Goal: Task Accomplishment & Management: Complete application form

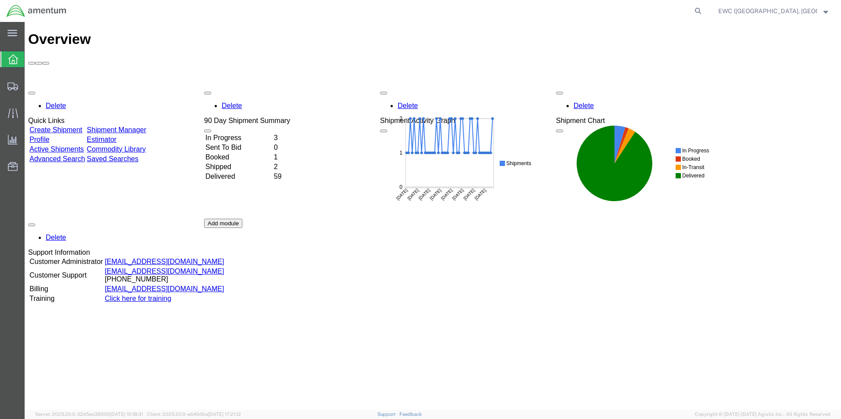
click at [242, 153] on td "Booked" at bounding box center [238, 157] width 67 height 9
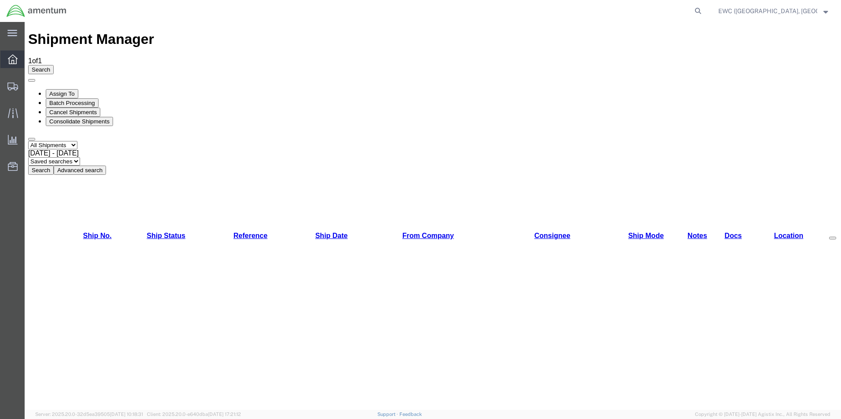
click at [16, 58] on icon at bounding box center [13, 60] width 10 height 10
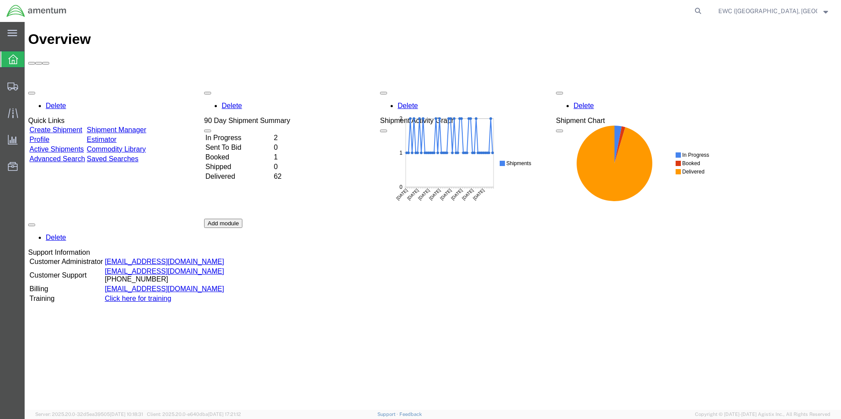
click at [254, 134] on td "In Progress" at bounding box center [238, 138] width 67 height 9
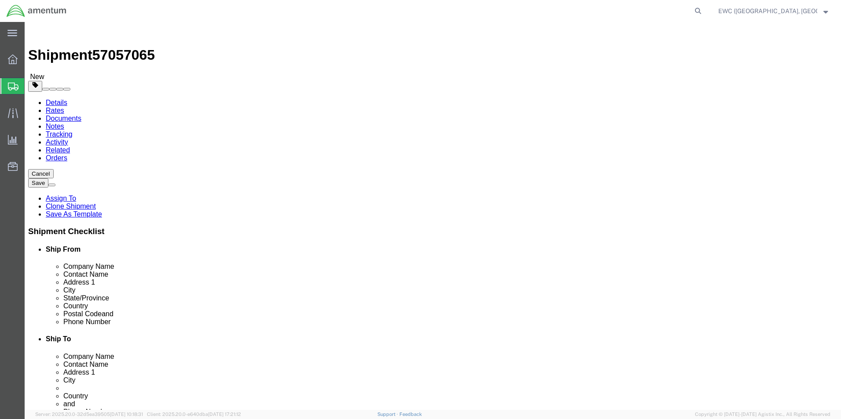
select select "60951"
select select "63333"
click input "Postal Code"
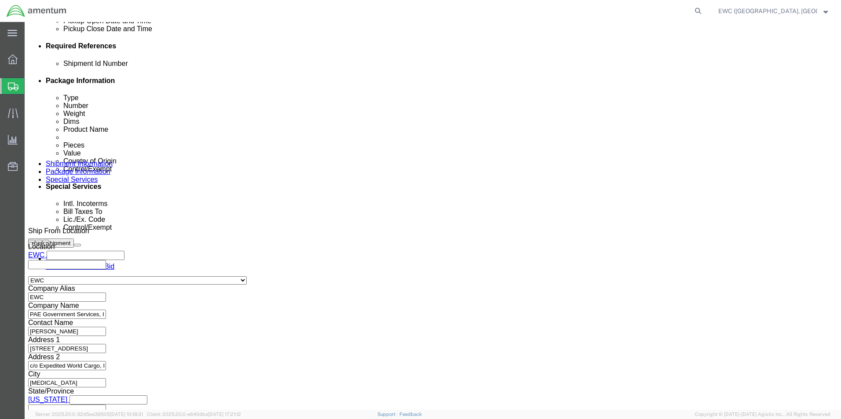
scroll to position [430, 0]
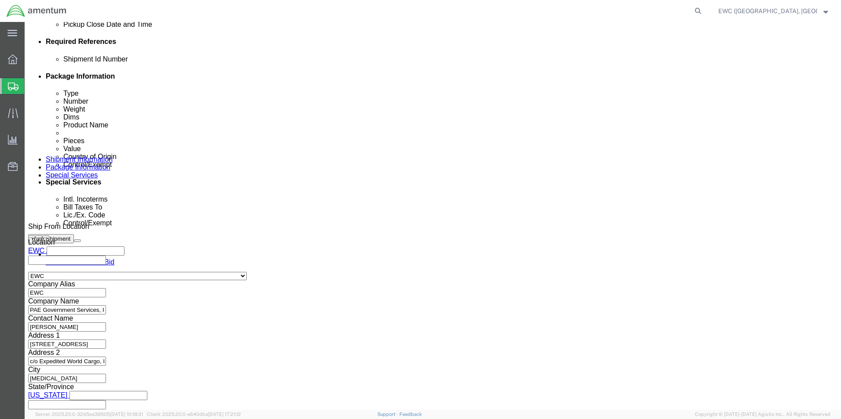
type input "111171"
select select
click button "Continue"
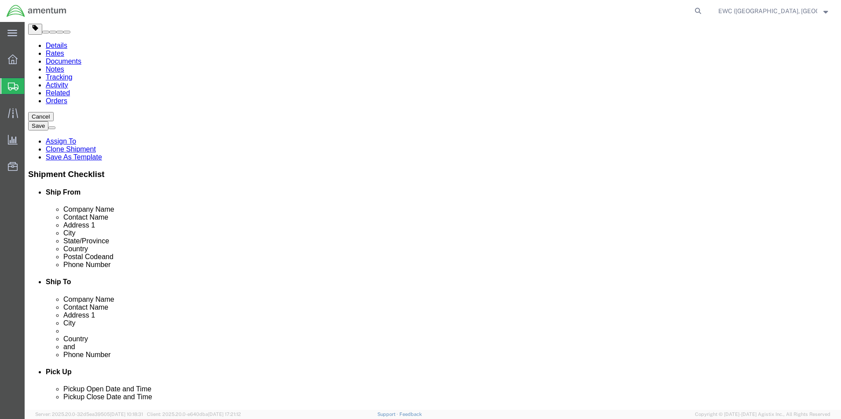
scroll to position [58, 0]
click button "Continue"
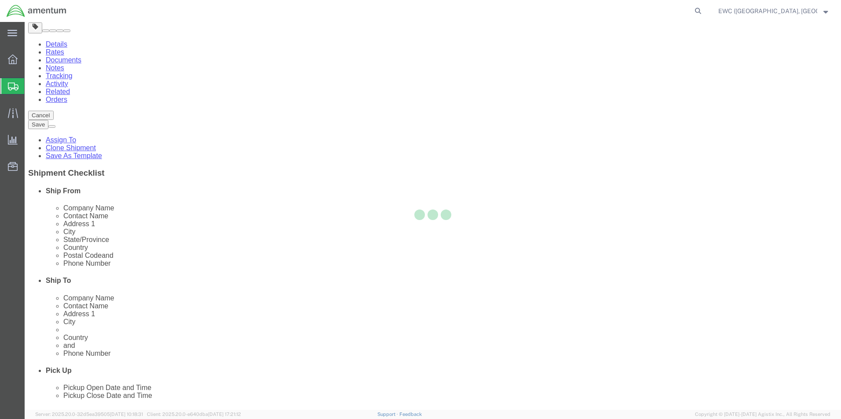
click at [522, 317] on div at bounding box center [433, 216] width 816 height 388
select select
select select "DEPARTMENT"
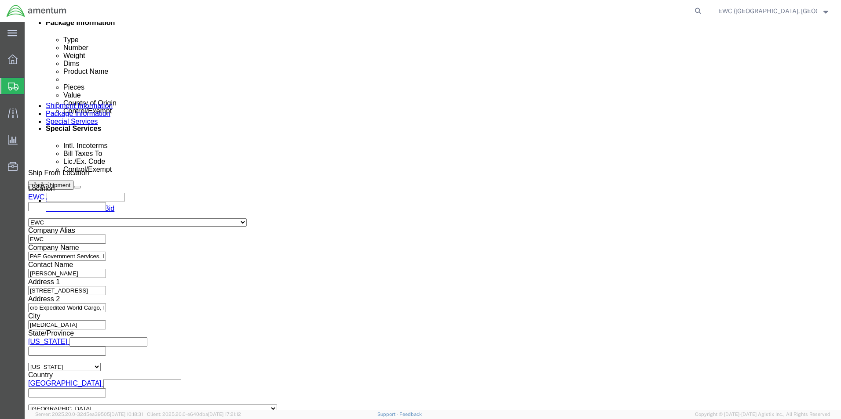
scroll to position [615, 0]
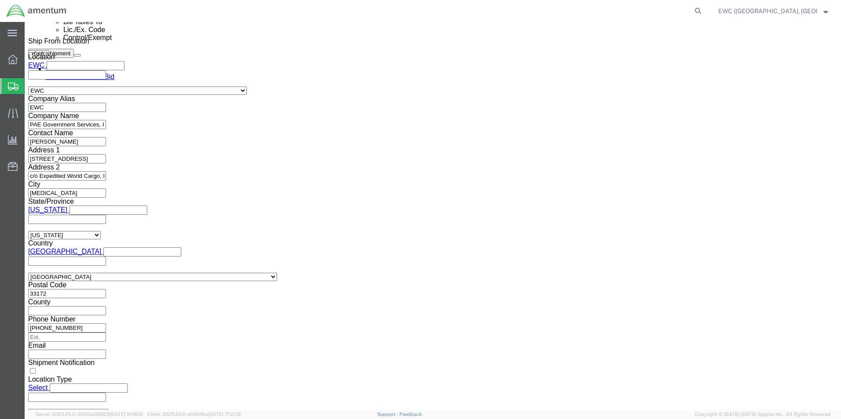
click select "Select AES-Direct EEI Carrier File EEI EEI Exempt"
select select "AESD"
click select "Select AES-Direct EEI Carrier File EEI EEI Exempt"
click input "text"
paste input "X20251008760906"
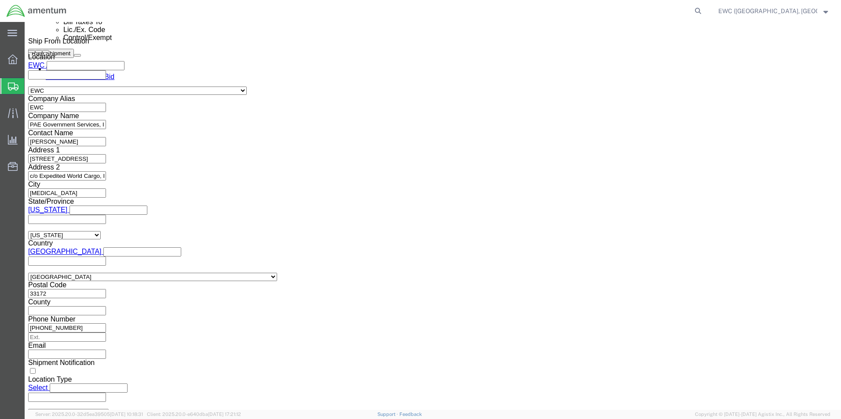
type input "X20251008760906"
click label "EIC"
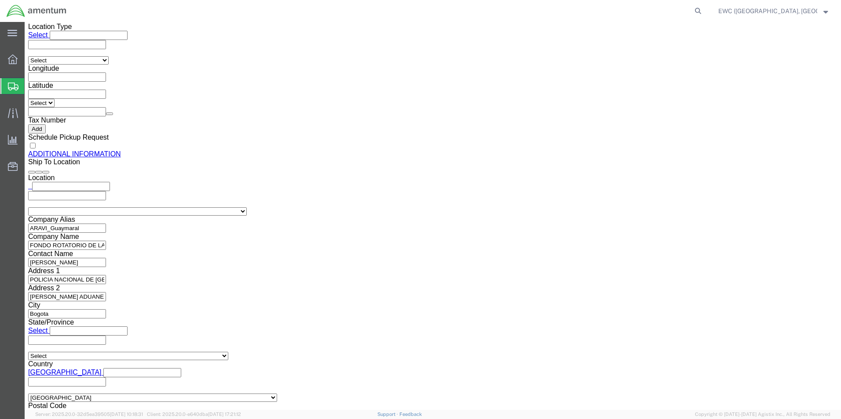
scroll to position [1003, 0]
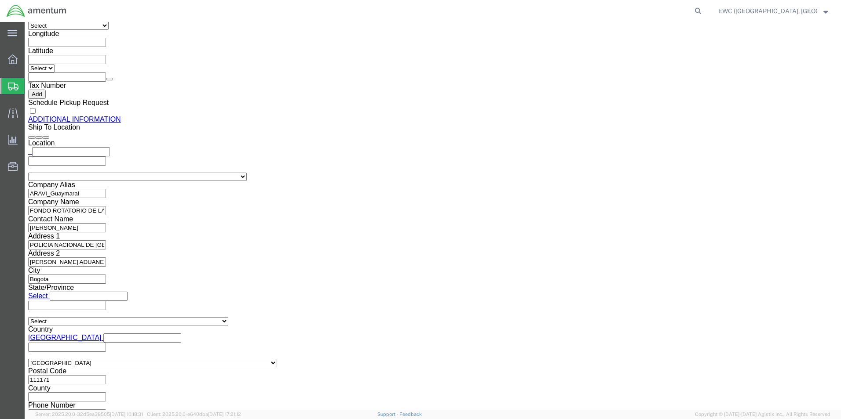
click link "Rate And Send To Bid"
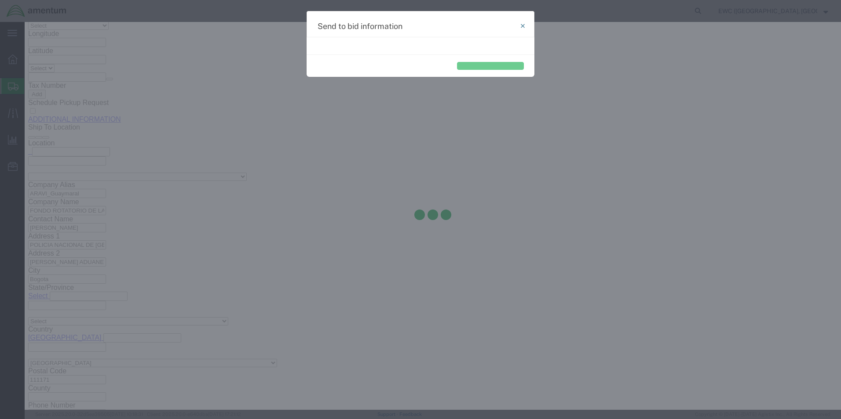
select select "AIR"
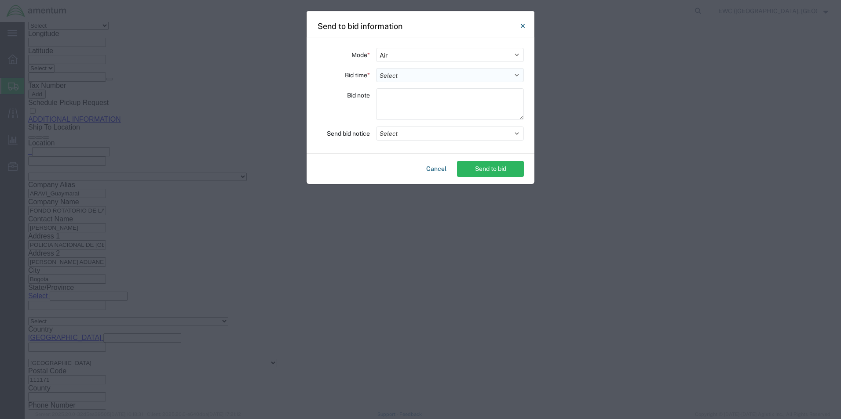
click at [384, 77] on select "Select 30 Min (Rush) 1 Hour (Rush) 2 Hours (Rush) 4 Hours (Rush) 8 Hours (Rush)…" at bounding box center [450, 75] width 148 height 14
select select "0.5"
click at [376, 68] on select "Select 30 Min (Rush) 1 Hour (Rush) 2 Hours (Rush) 4 Hours (Rush) 8 Hours (Rush)…" at bounding box center [450, 75] width 148 height 14
click at [390, 99] on textarea at bounding box center [450, 104] width 148 height 32
type textarea "ARAVI"
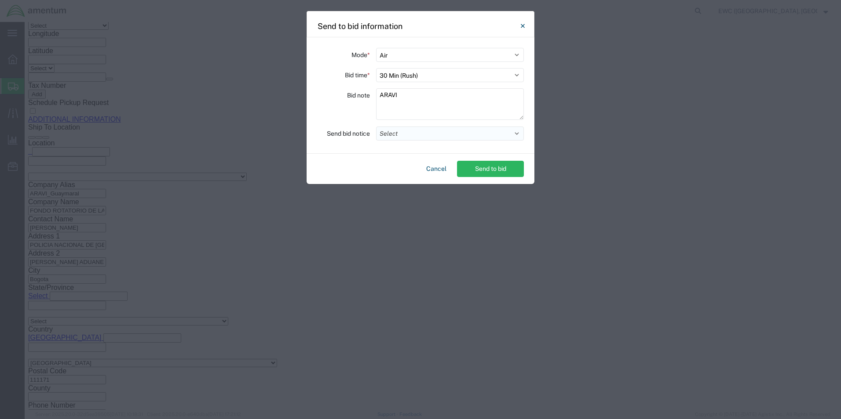
click at [395, 135] on button "Select" at bounding box center [450, 134] width 148 height 14
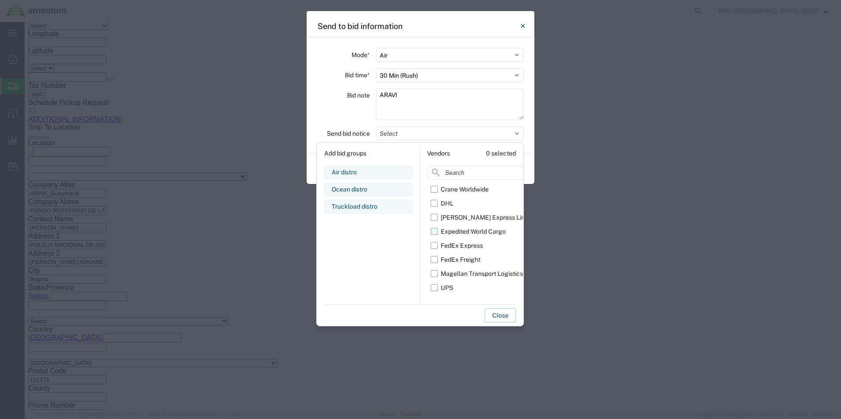
click at [434, 233] on label "Expedited World Cargo" at bounding box center [480, 232] width 101 height 14
click at [0, 0] on input "Expedited World Cargo" at bounding box center [0, 0] width 0 height 0
click at [496, 318] on button "Close" at bounding box center [499, 316] width 31 height 14
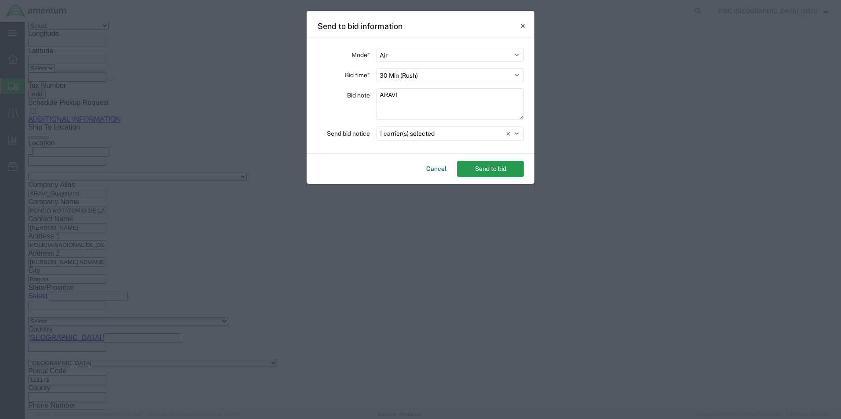
click at [485, 167] on button "Send to bid" at bounding box center [490, 169] width 67 height 16
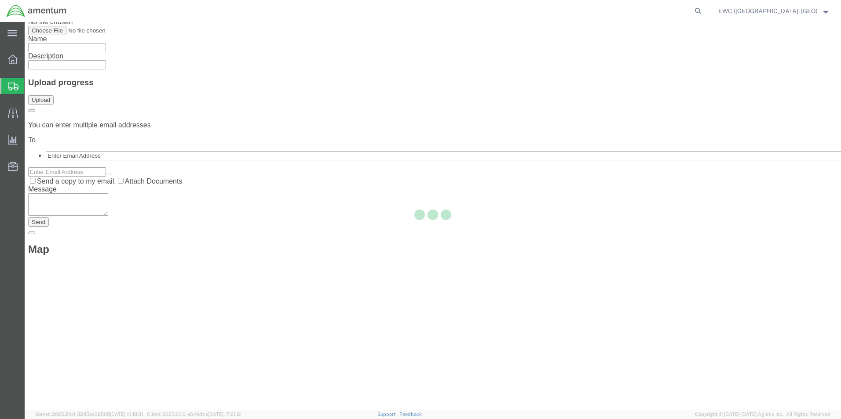
scroll to position [0, 0]
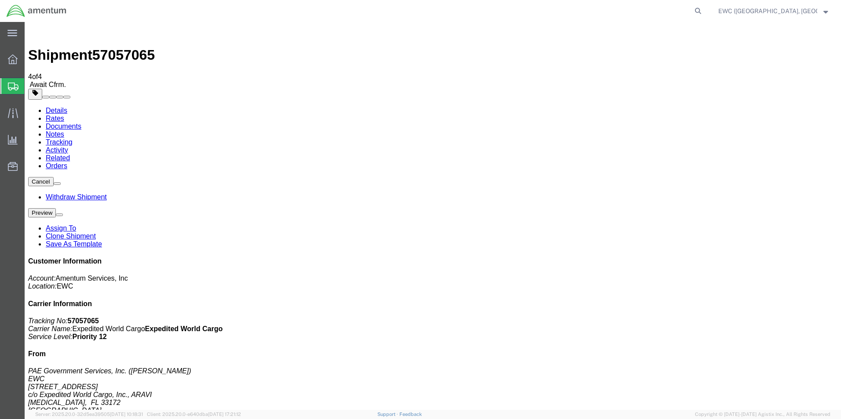
click at [823, 11] on strong "button" at bounding box center [825, 10] width 5 height 3
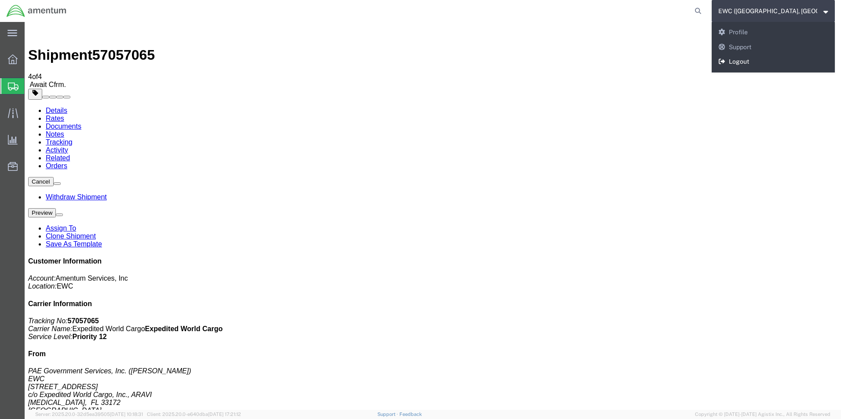
click at [747, 59] on link "Logout" at bounding box center [772, 62] width 123 height 15
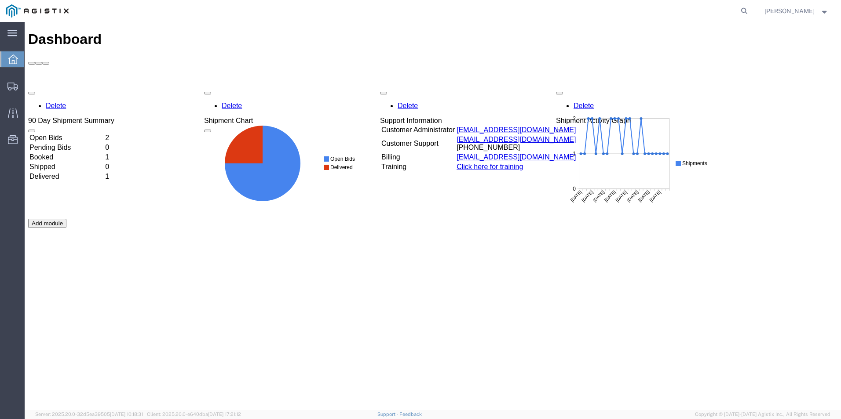
click at [68, 153] on td "Booked" at bounding box center [66, 157] width 75 height 9
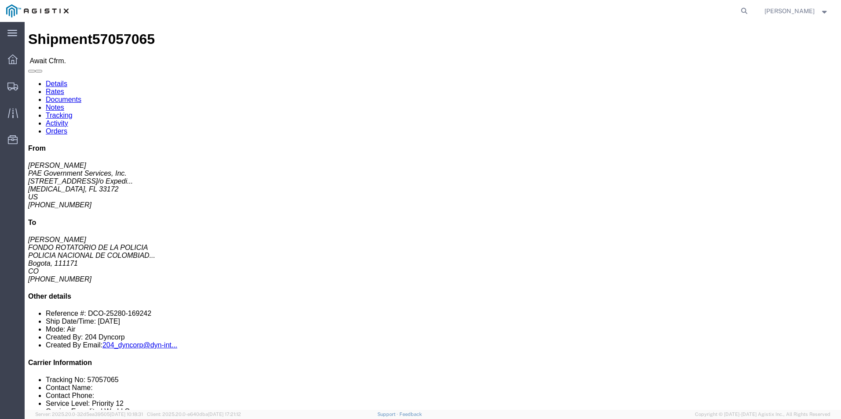
click link "Confirm"
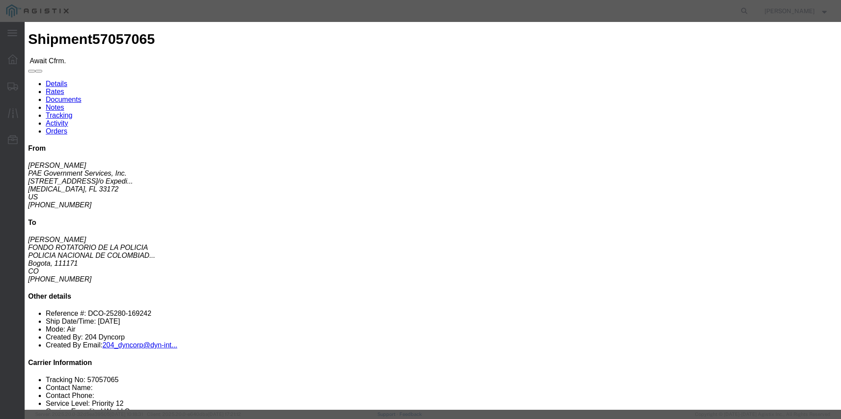
click input "text"
drag, startPoint x: 294, startPoint y: 106, endPoint x: 330, endPoint y: 107, distance: 36.1
click input "369-94914934"
type input "369-94914934"
click input "text"
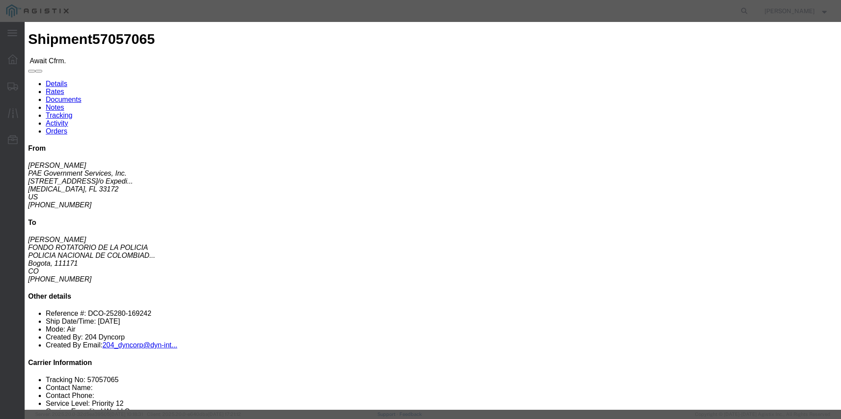
paste input "369-94914934"
type input "369-94914934"
click input "text"
type input "[PERSON_NAME]"
click input "text"
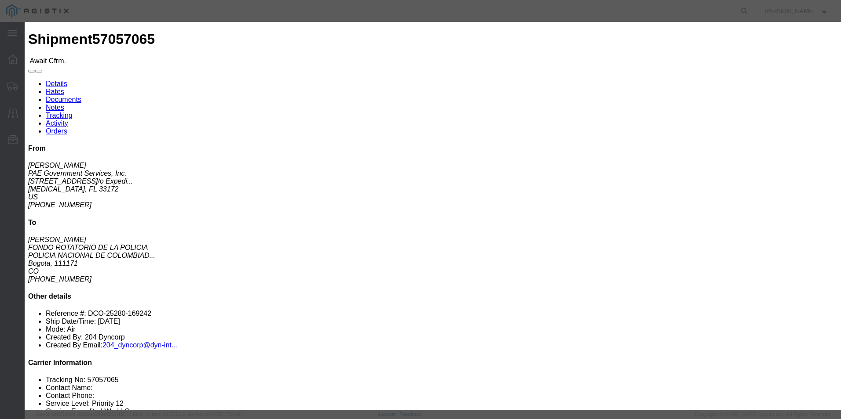
type input "3053925085"
click div "Confirmation Details Use my profile Bill of Lading Number 369-94914934 Person M…"
click input "[DATE]"
click td "11"
type input "10/11/2025"
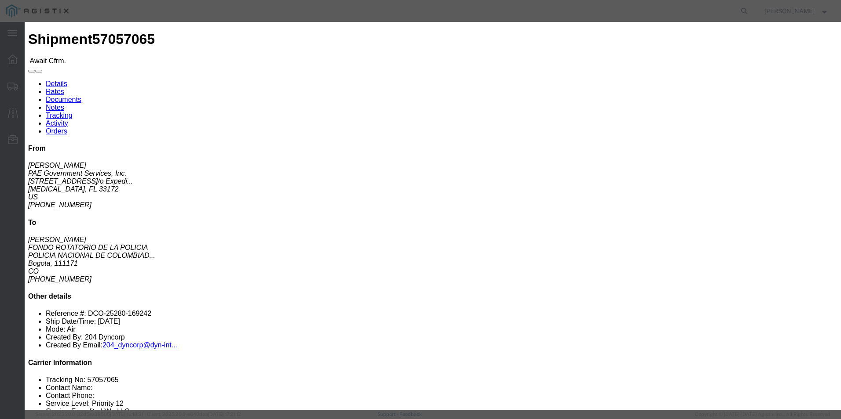
click select "Select Midnight 1 am 2 am 3 am 4 am 5 am 6 am 7 am 8 am 9 am 10 am 11 am 12 Noo…"
select select
click select "Select Midnight 1 am 2 am 3 am 4 am 5 am 6 am 7 am 8 am 9 am 10 am 11 am 12 Noo…"
click button "Submit"
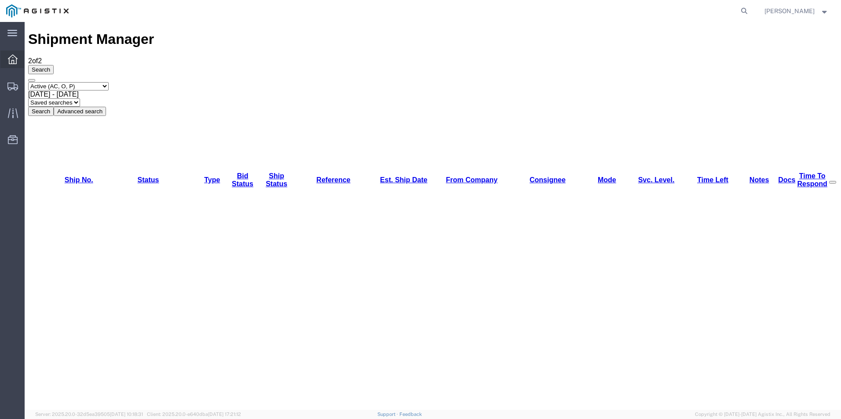
click at [13, 57] on icon at bounding box center [13, 60] width 10 height 10
